Goal: Information Seeking & Learning: Check status

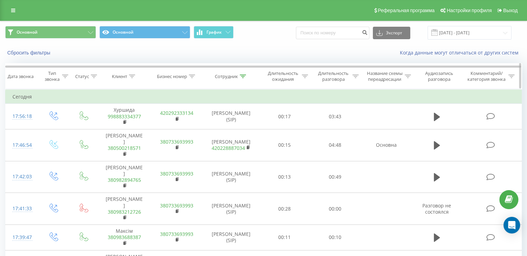
click at [242, 75] on icon at bounding box center [243, 75] width 6 height 3
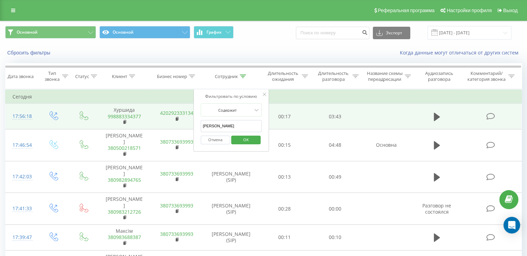
drag, startPoint x: 238, startPoint y: 124, endPoint x: 187, endPoint y: 121, distance: 51.0
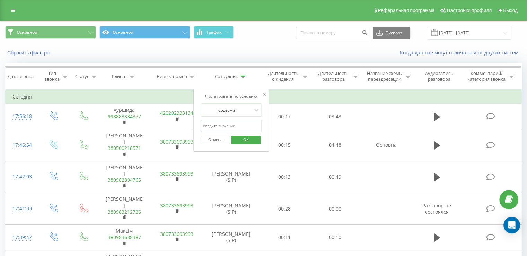
click at [205, 124] on input "text" at bounding box center [230, 126] width 61 height 12
type input "[PERSON_NAME]"
click at [245, 141] on span "OK" at bounding box center [245, 139] width 19 height 11
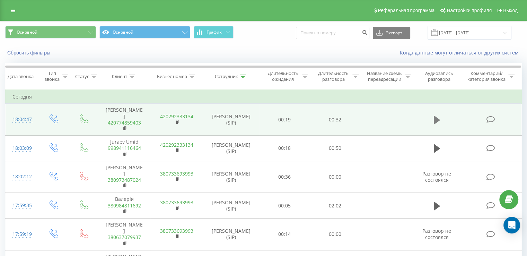
click at [437, 117] on icon at bounding box center [437, 120] width 6 height 8
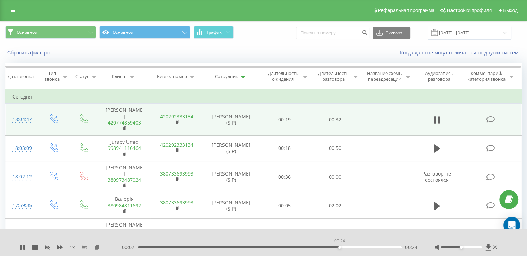
click at [339, 246] on div "00:24" at bounding box center [270, 247] width 264 height 2
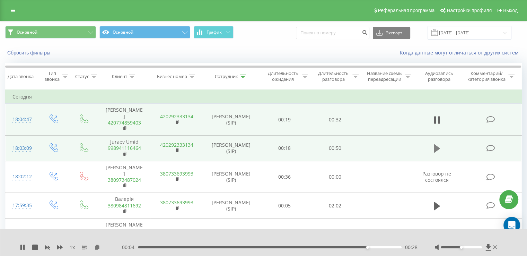
click at [435, 144] on icon at bounding box center [437, 148] width 6 height 8
click at [259, 246] on div "00:23" at bounding box center [270, 247] width 264 height 2
click at [296, 246] on div "00:30" at bounding box center [270, 247] width 264 height 2
click at [343, 246] on div "00:39" at bounding box center [270, 247] width 264 height 2
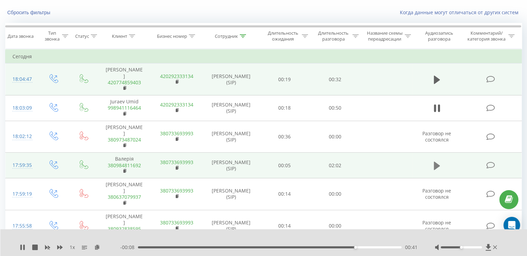
click at [436, 161] on icon at bounding box center [437, 165] width 6 height 8
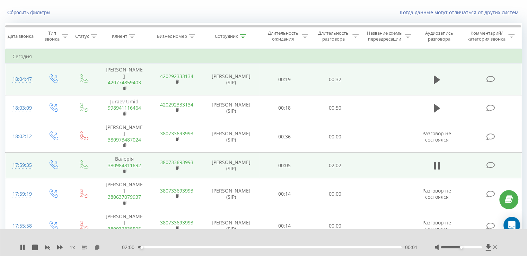
drag, startPoint x: 270, startPoint y: 243, endPoint x: 278, endPoint y: 246, distance: 8.8
click at [278, 246] on div "- 02:00 00:01 00:01" at bounding box center [268, 246] width 297 height 7
click at [278, 246] on div "01:05" at bounding box center [270, 247] width 264 height 2
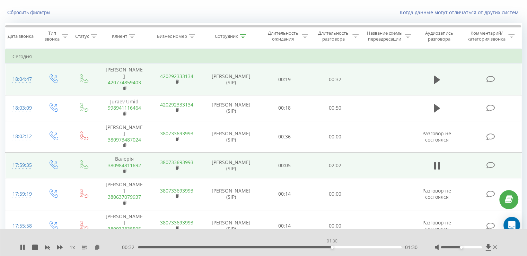
click at [332, 246] on div "01:30" at bounding box center [270, 247] width 264 height 2
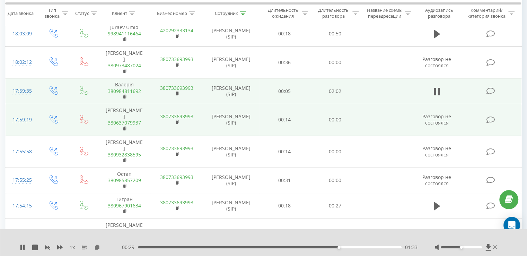
scroll to position [115, 0]
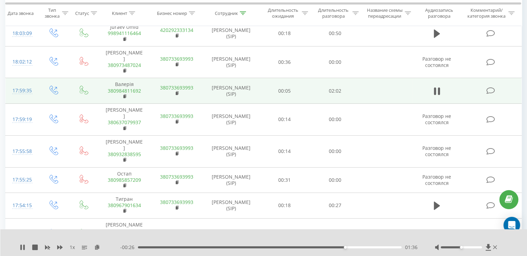
click at [372, 247] on div "01:36" at bounding box center [270, 247] width 264 height 2
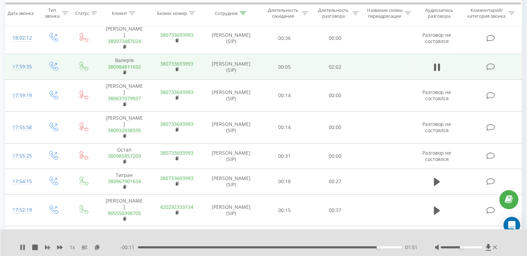
scroll to position [138, 0]
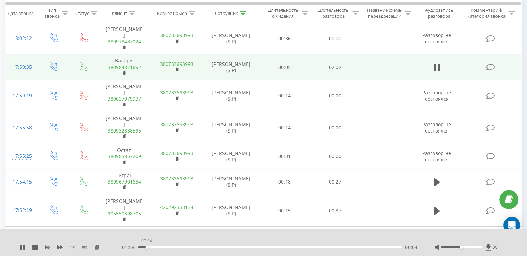
click at [146, 246] on div "00:04" at bounding box center [270, 247] width 264 height 2
click at [159, 246] on div "00:10" at bounding box center [270, 247] width 264 height 2
click at [188, 247] on div "00:23" at bounding box center [270, 247] width 264 height 2
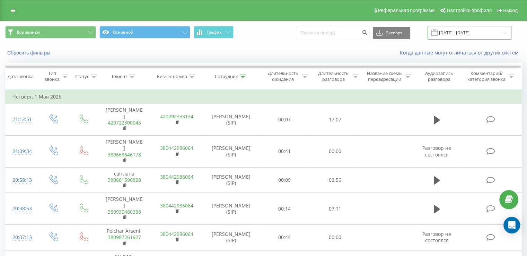
click at [461, 32] on input "01.05.2025 - 01.05.2025" at bounding box center [469, 33] width 84 height 14
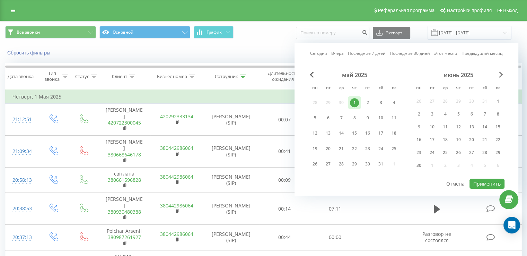
click at [500, 76] on span "Next Month" at bounding box center [501, 74] width 4 height 6
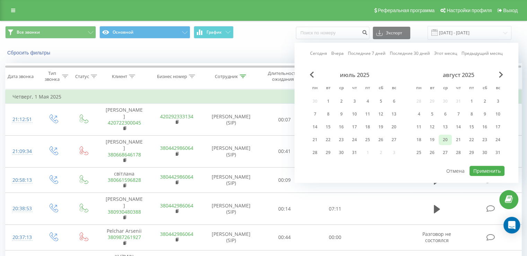
click at [446, 139] on div "20" at bounding box center [444, 139] width 9 height 9
click at [479, 168] on button "Применить" at bounding box center [486, 171] width 35 height 10
type input "[DATE] - [DATE]"
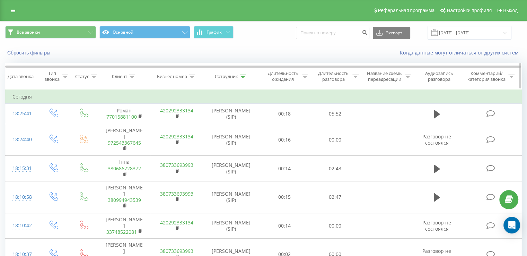
click at [242, 77] on icon at bounding box center [243, 75] width 6 height 3
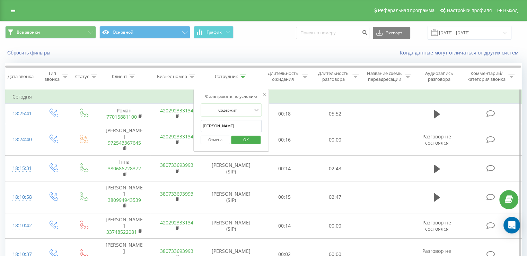
click at [234, 124] on input "[PERSON_NAME]" at bounding box center [230, 126] width 61 height 12
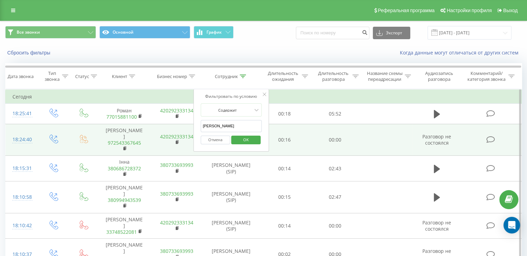
drag, startPoint x: 234, startPoint y: 124, endPoint x: 193, endPoint y: 125, distance: 41.6
type input "F"
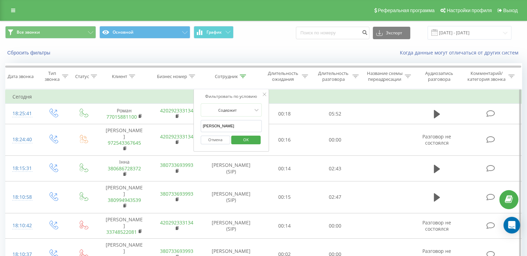
type input "[PERSON_NAME]"
click at [247, 140] on span "OK" at bounding box center [245, 139] width 19 height 11
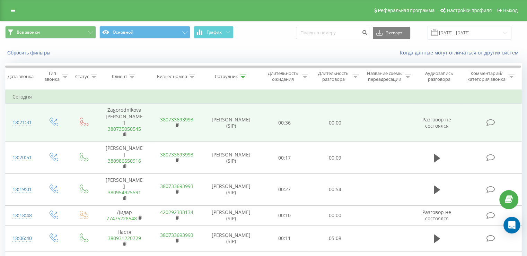
scroll to position [24, 0]
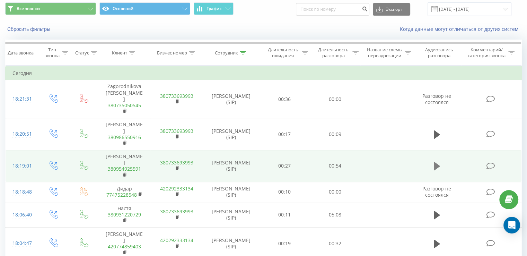
click at [434, 162] on icon at bounding box center [437, 166] width 6 height 8
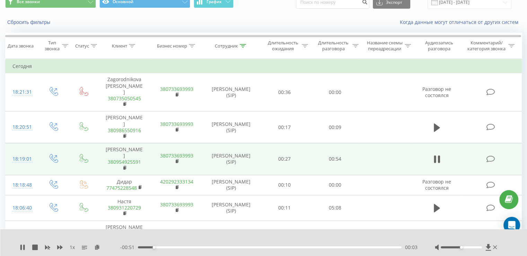
scroll to position [17, 0]
